Goal: Task Accomplishment & Management: Check status

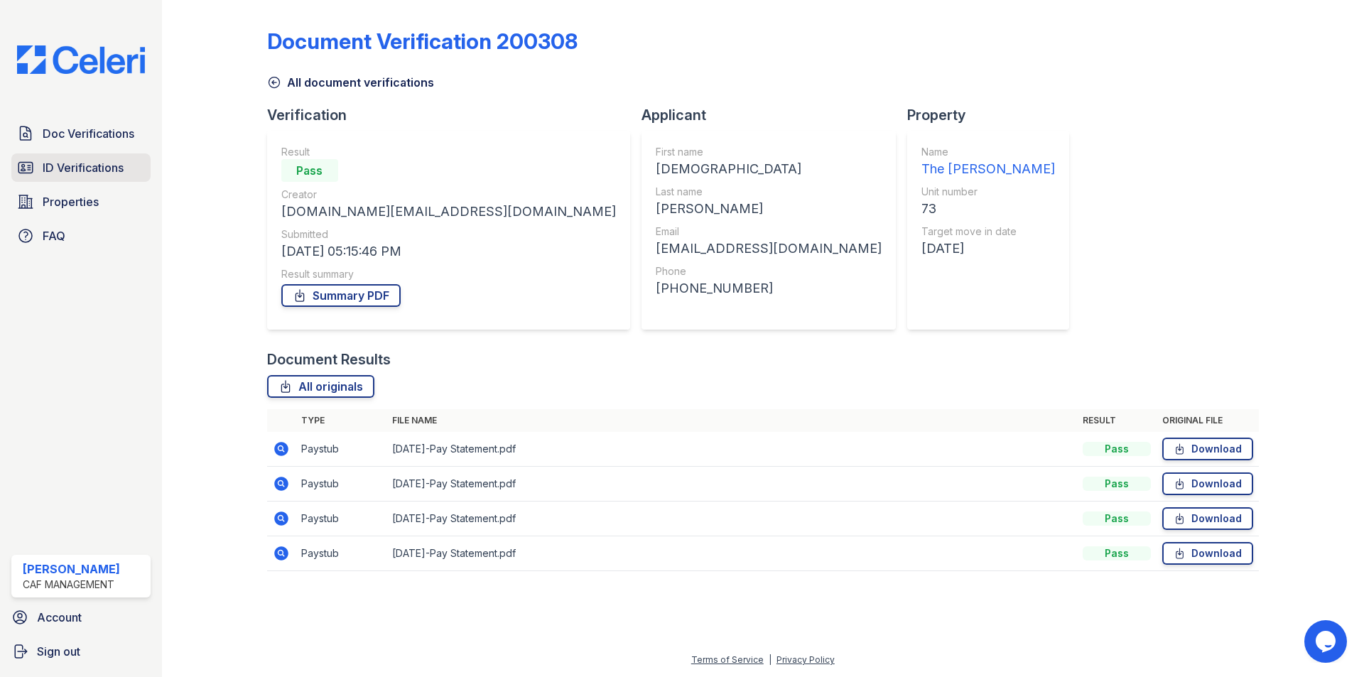
click at [81, 165] on span "ID Verifications" at bounding box center [83, 167] width 81 height 17
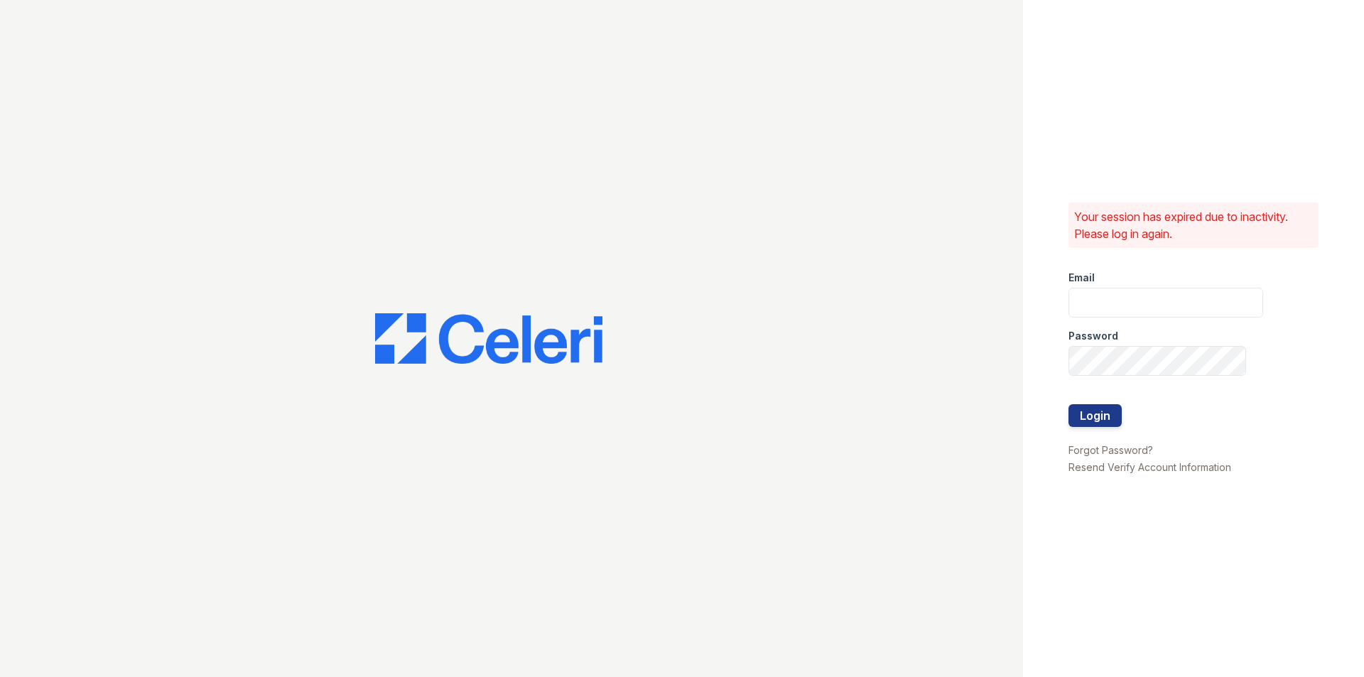
type input "[DOMAIN_NAME][EMAIL_ADDRESS][DOMAIN_NAME]"
click at [1090, 411] on button "Login" at bounding box center [1094, 415] width 53 height 23
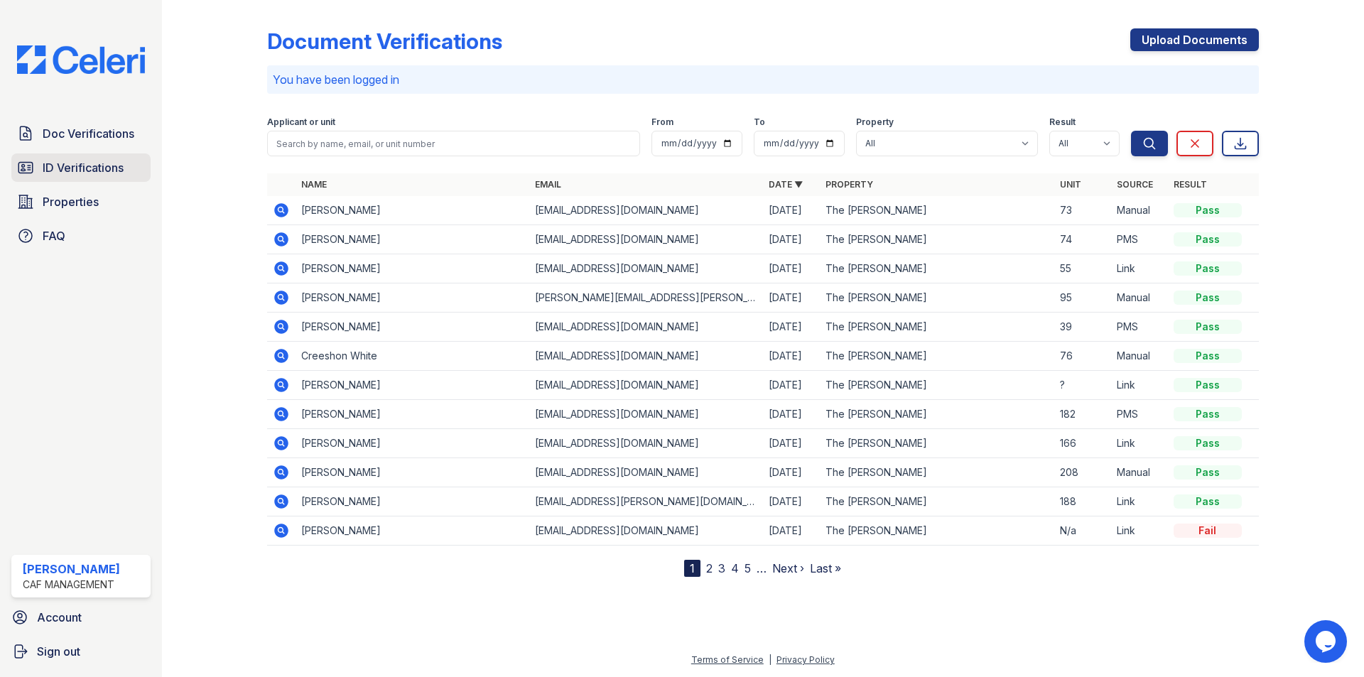
click at [68, 168] on span "ID Verifications" at bounding box center [83, 167] width 81 height 17
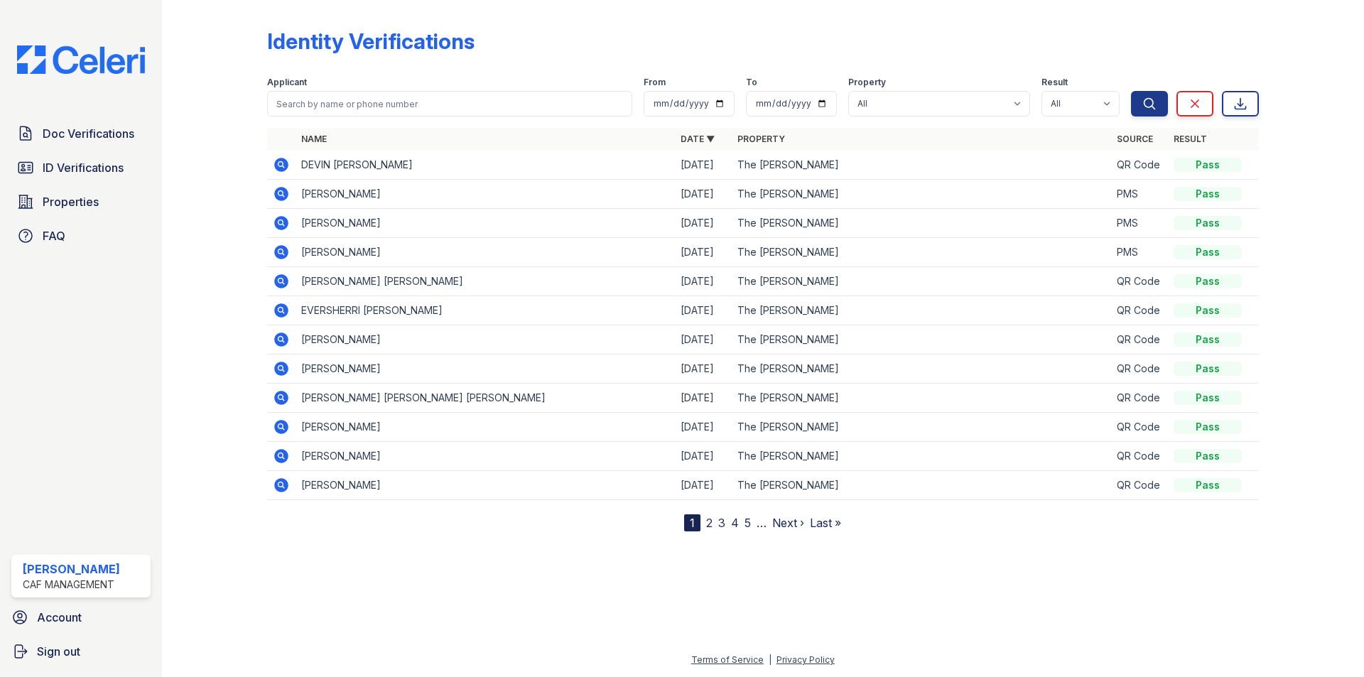
click at [531, 613] on div at bounding box center [763, 602] width 1156 height 97
click at [847, 386] on table "Name Date ▼ Property Source Result DEVIN MICHAEL HAGEN 10/03/25 The Kimberly QR…" at bounding box center [763, 314] width 992 height 372
